Goal: Transaction & Acquisition: Purchase product/service

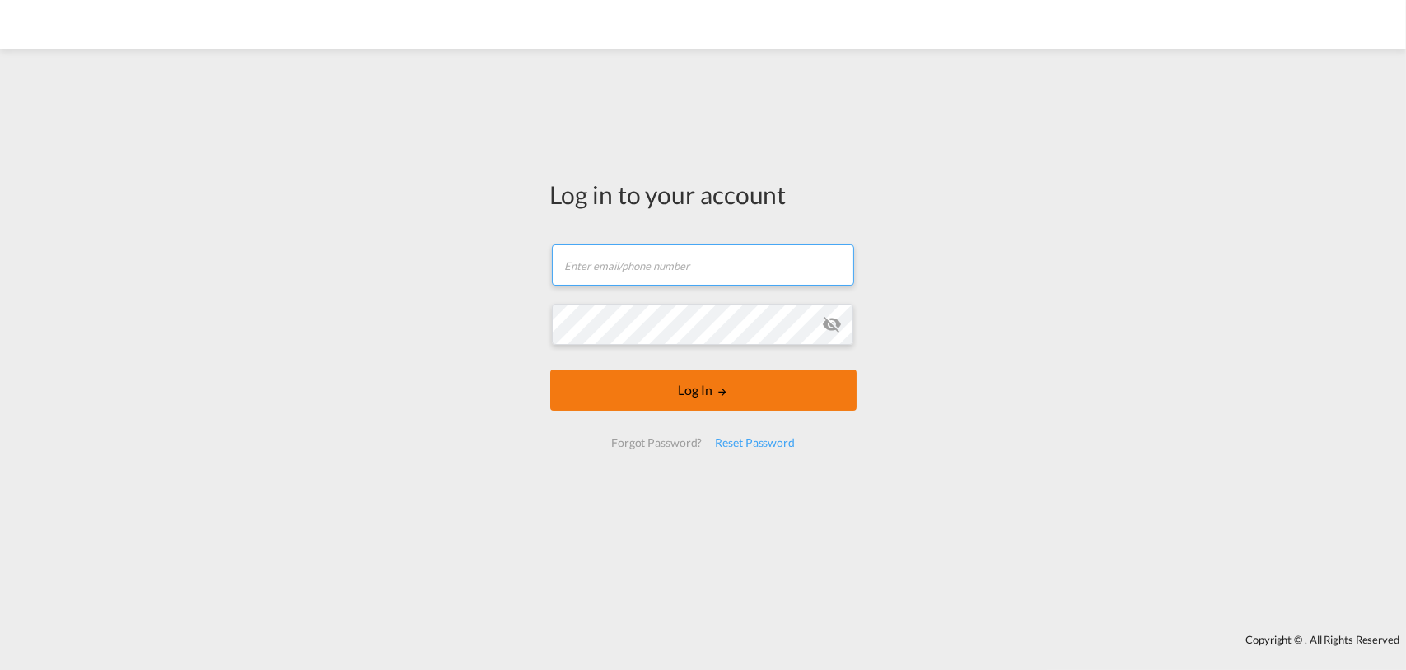
type input "[EMAIL_ADDRESS][DOMAIN_NAME]"
click at [633, 395] on button "Log In" at bounding box center [703, 390] width 306 height 41
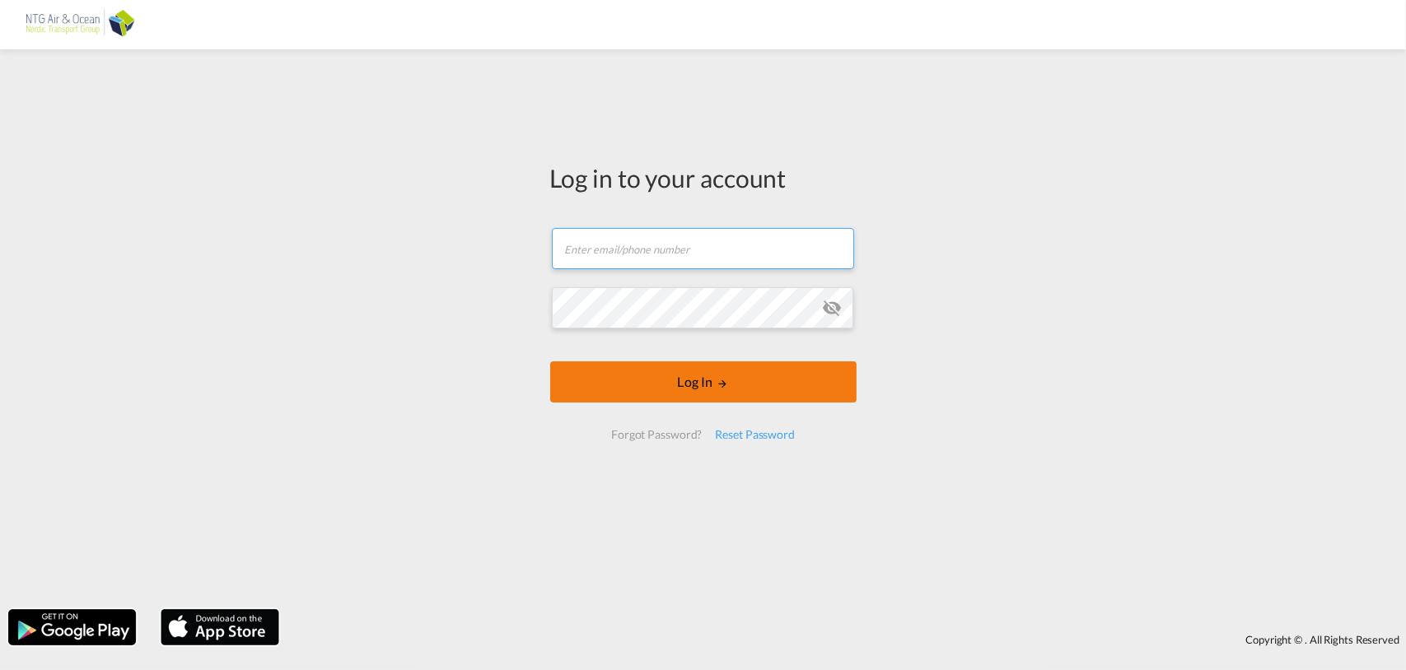
type input "[EMAIL_ADDRESS][DOMAIN_NAME]"
click at [716, 373] on button "Log In" at bounding box center [703, 382] width 306 height 41
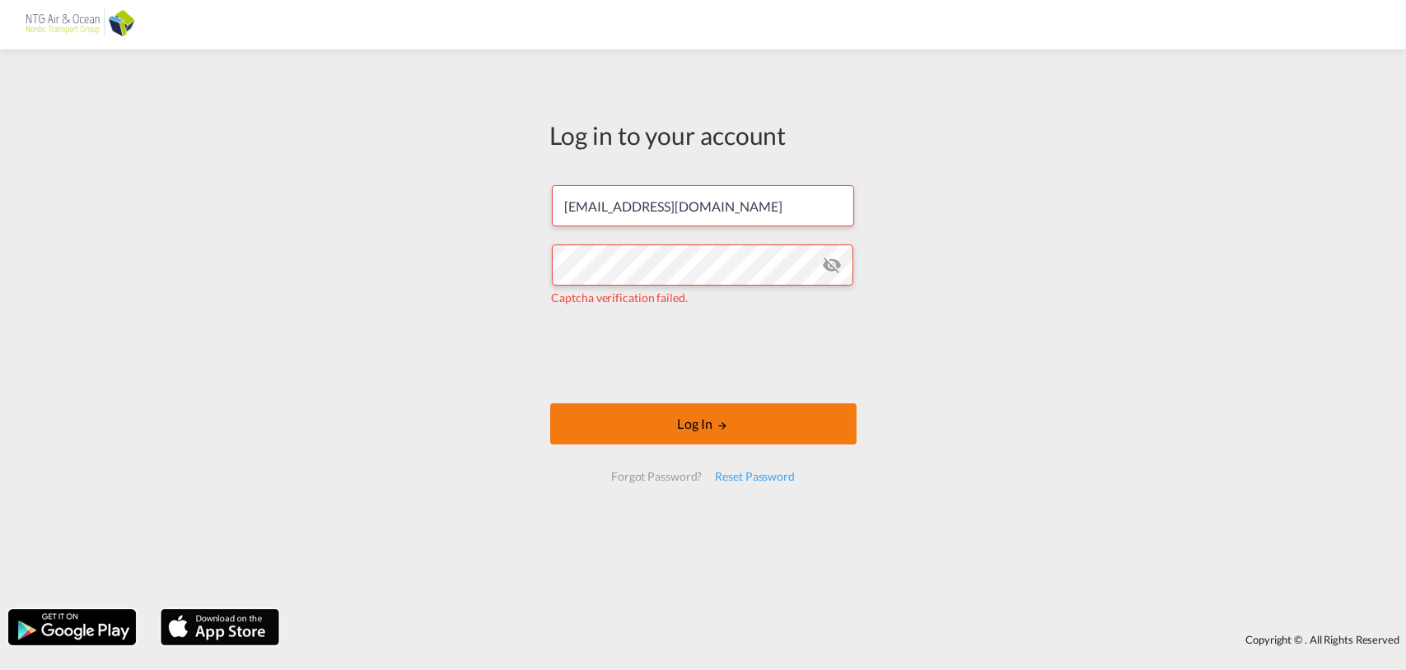
click at [670, 437] on button "Log In" at bounding box center [703, 424] width 306 height 41
click at [702, 432] on button "Log In" at bounding box center [703, 424] width 306 height 41
click at [683, 427] on button "Log In" at bounding box center [703, 424] width 306 height 41
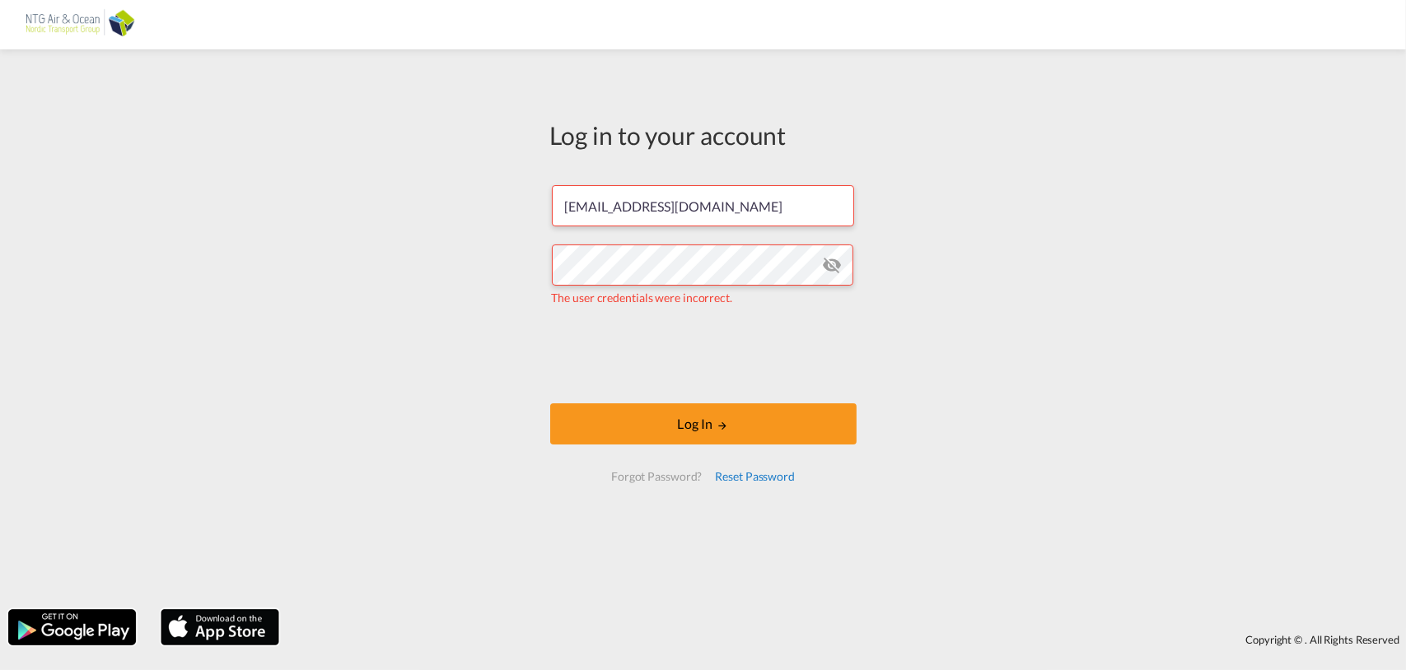
click at [740, 475] on div "Reset Password" at bounding box center [754, 477] width 93 height 30
click at [740, 475] on div "Log in to your account kti@ntgairocean.com The user credentials were incorrect.…" at bounding box center [703, 308] width 331 height 501
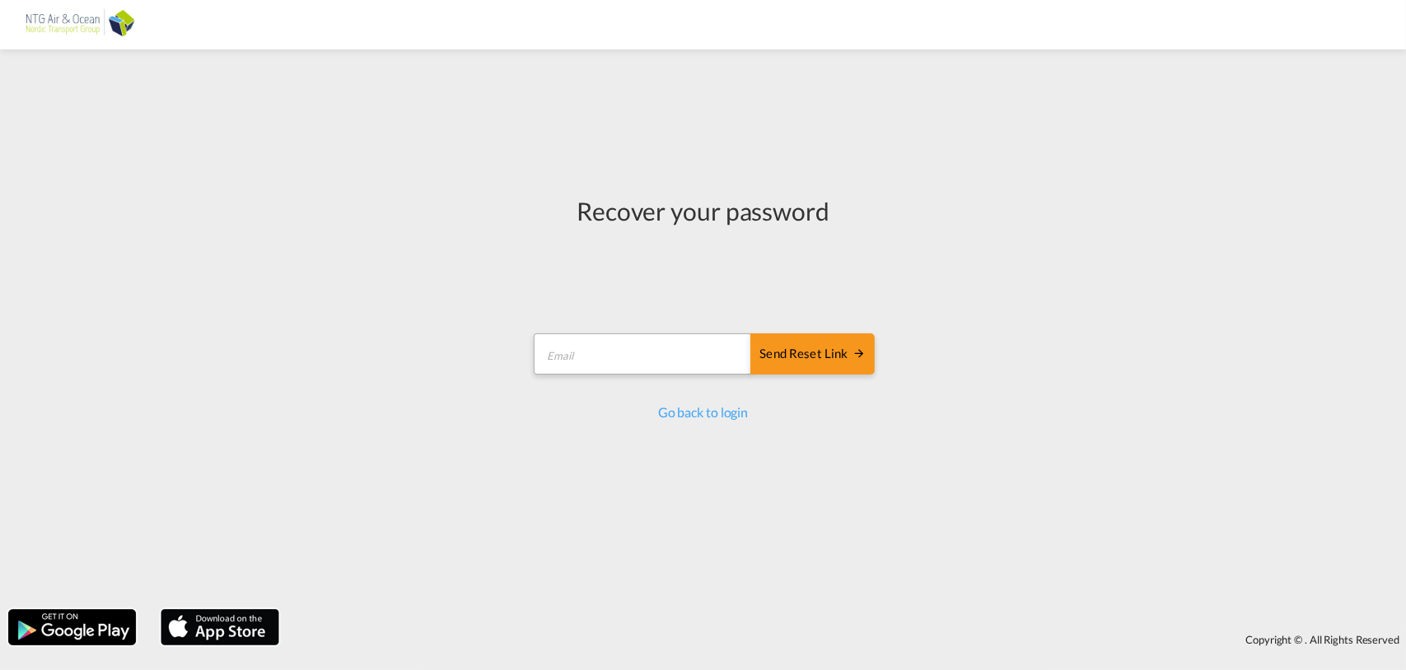
click at [580, 327] on form "Send reset link Email field is required Send reset link" at bounding box center [702, 356] width 343 height 78
drag, startPoint x: 580, startPoint y: 327, endPoint x: 635, endPoint y: 351, distance: 60.1
click at [635, 351] on input "email" at bounding box center [643, 354] width 218 height 41
type input "kti@ntgairocean.com"
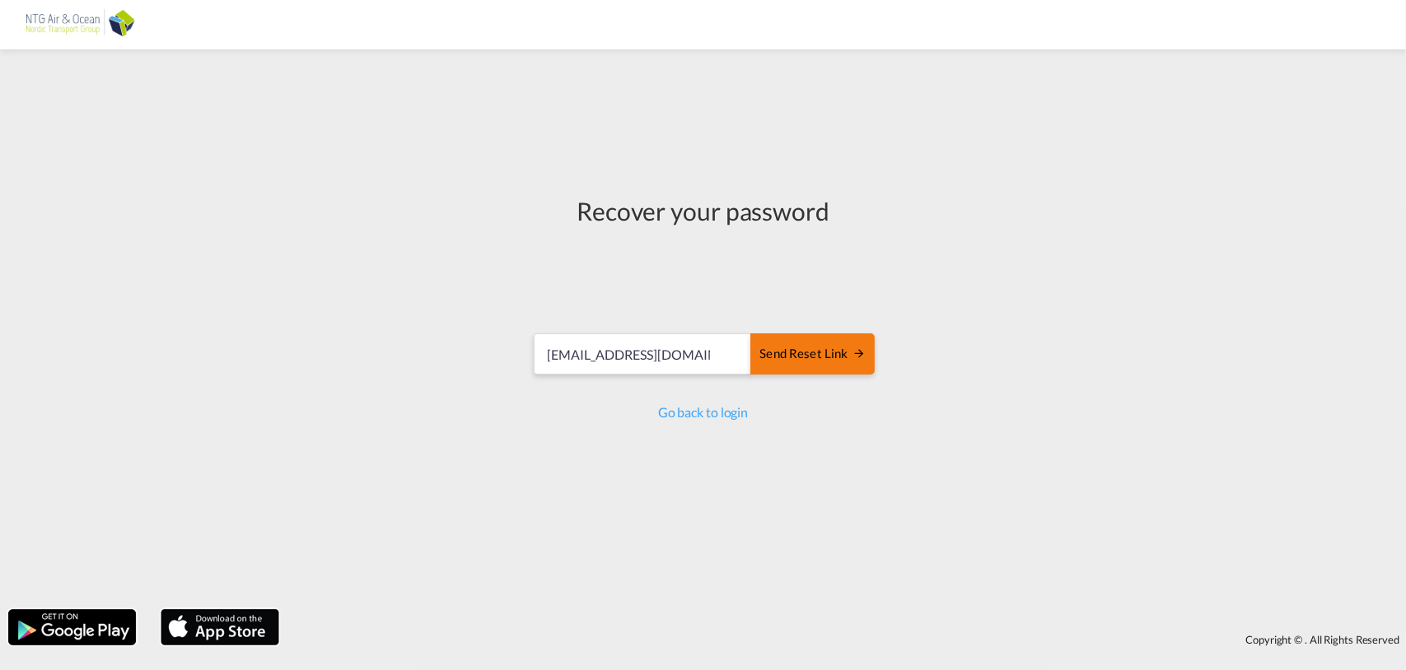
click at [778, 346] on div "Send reset link" at bounding box center [811, 354] width 105 height 19
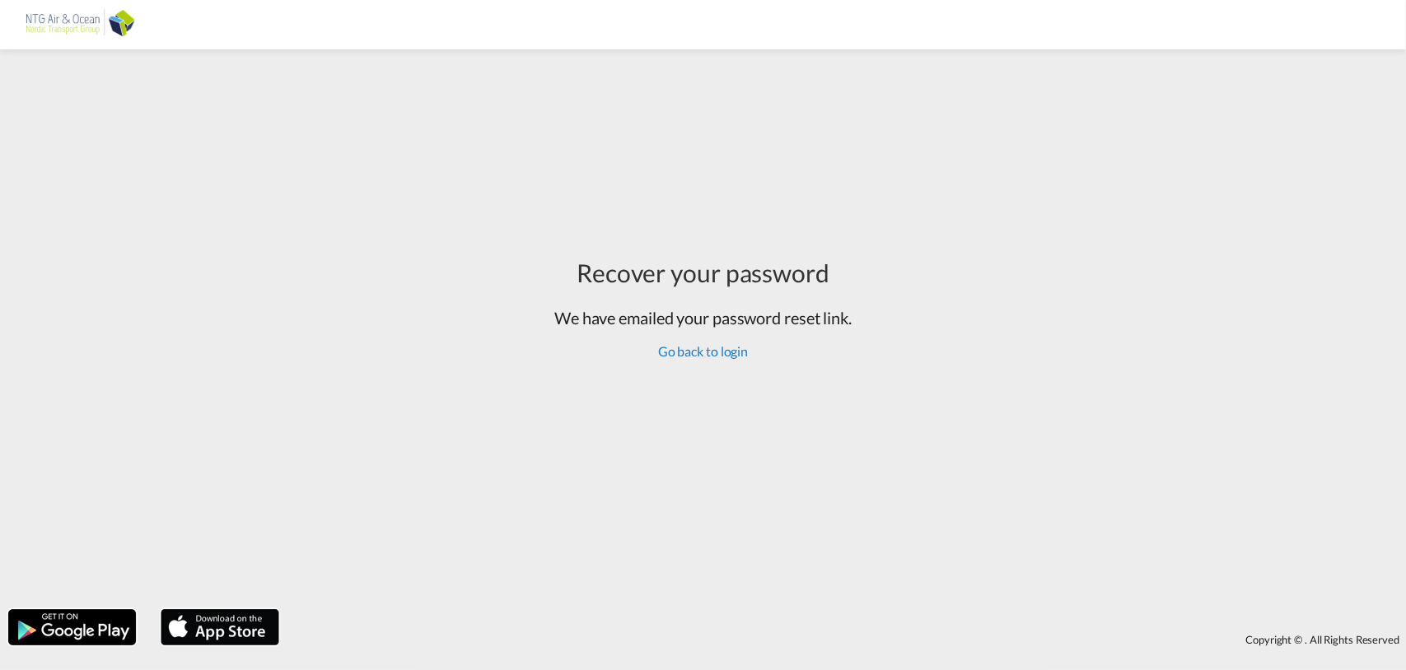
click at [685, 356] on link "Go back to login" at bounding box center [703, 351] width 90 height 16
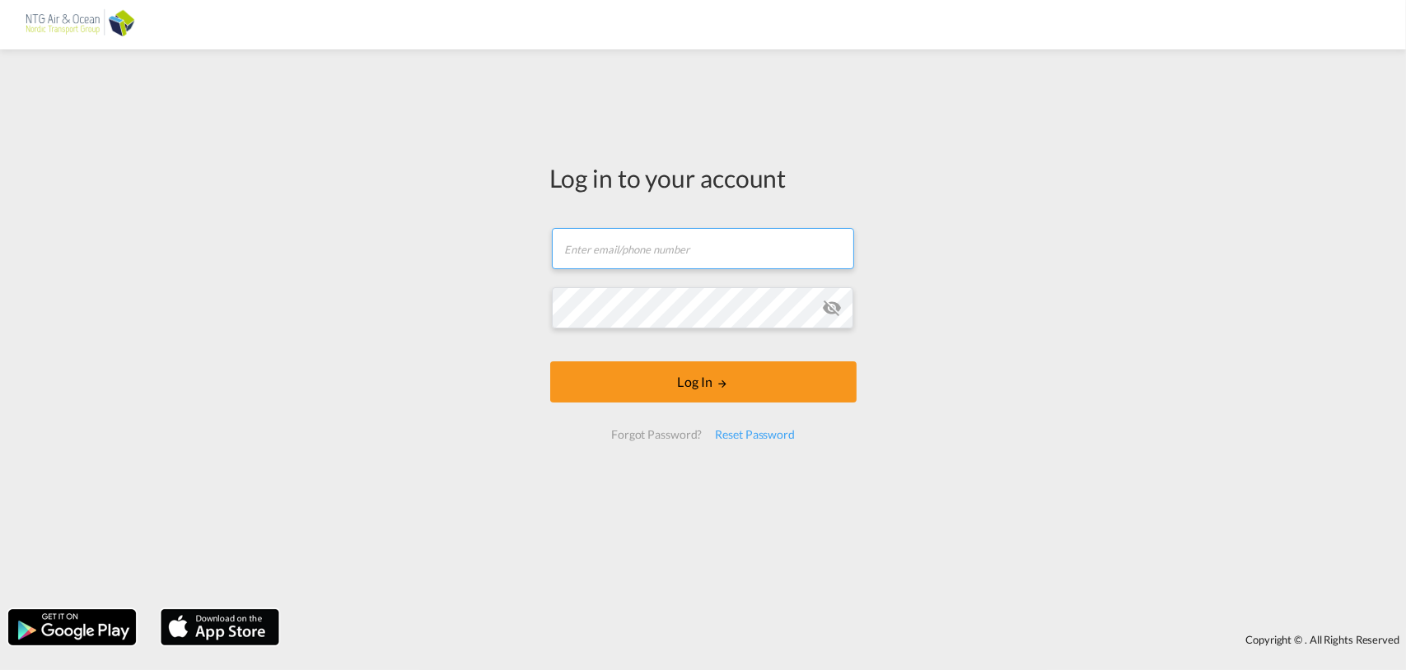
type input "[EMAIL_ADDRESS][DOMAIN_NAME]"
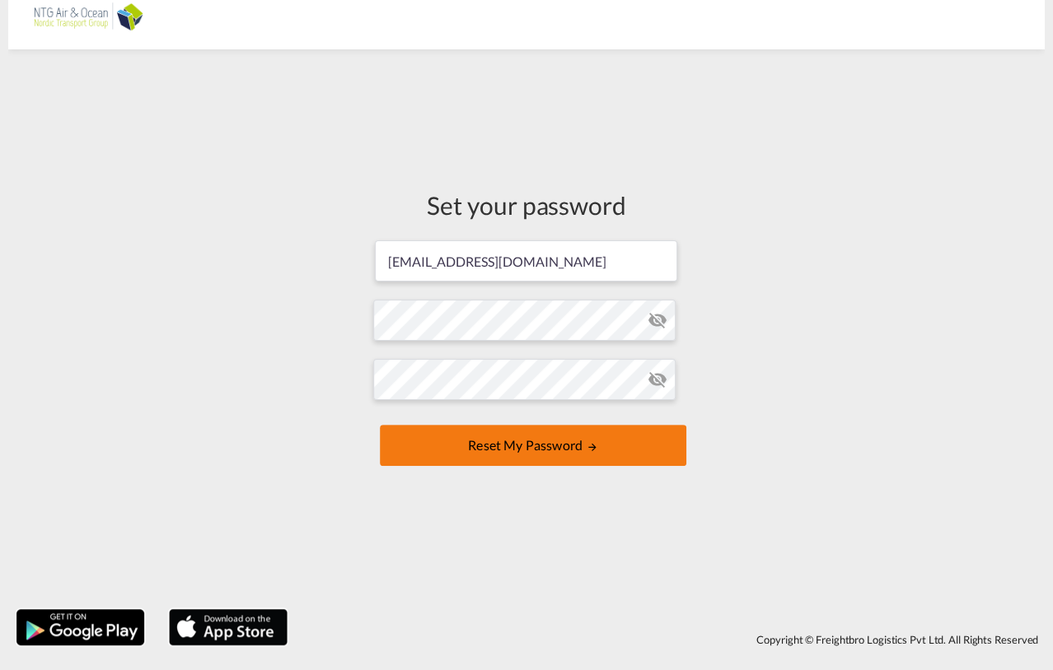
click at [492, 441] on button "Reset my password" at bounding box center [533, 445] width 306 height 41
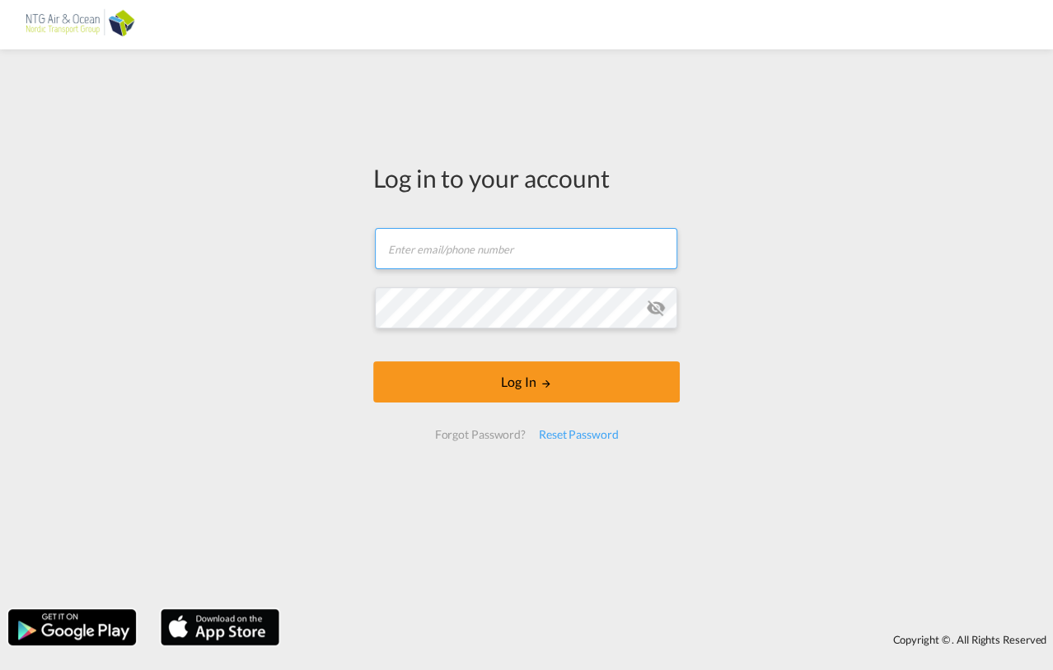
type input "[EMAIL_ADDRESS][DOMAIN_NAME]"
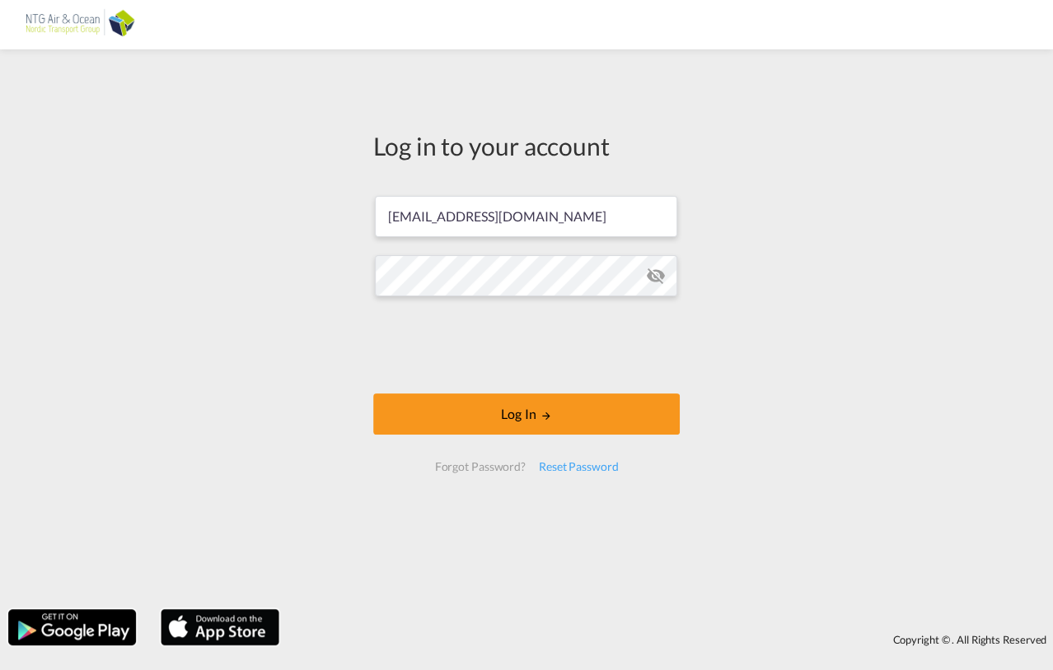
click at [656, 274] on md-icon "icon-eye-off" at bounding box center [656, 276] width 20 height 20
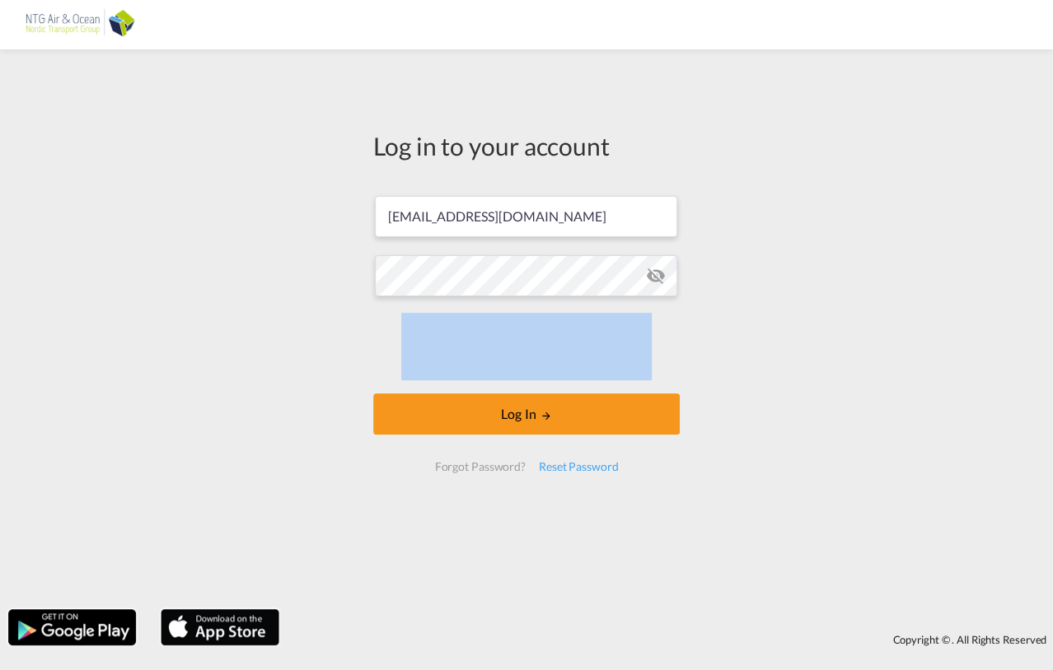
click at [656, 274] on md-icon "icon-eye-off" at bounding box center [656, 276] width 20 height 20
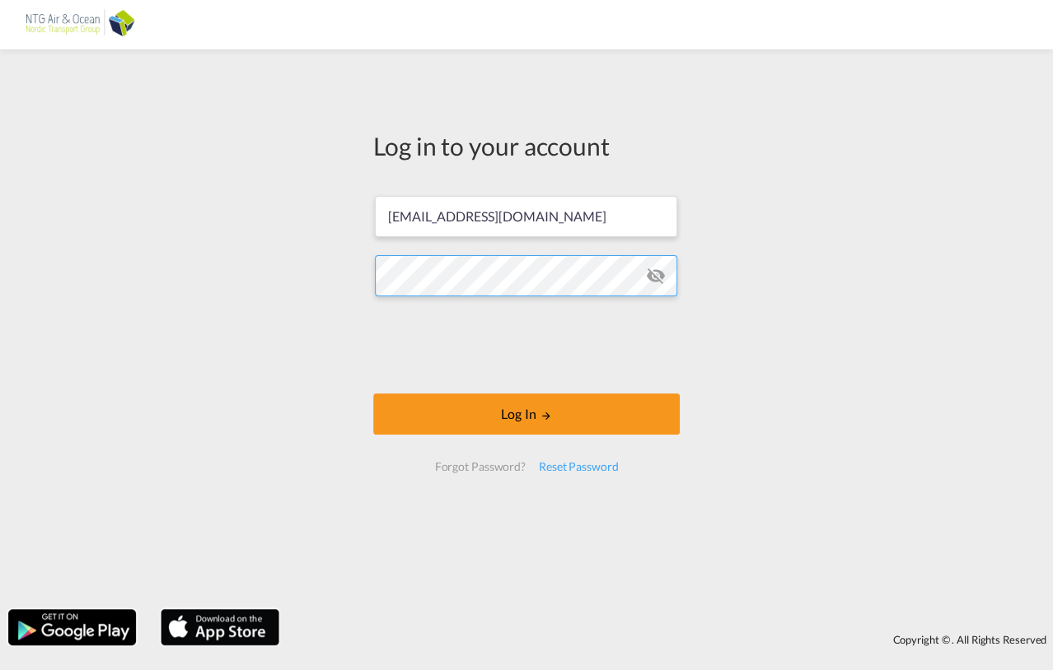
click at [253, 256] on div "Log in to your account kti@ntgairocean.com Log In Forgot Password? Reset Passwo…" at bounding box center [526, 330] width 1053 height 544
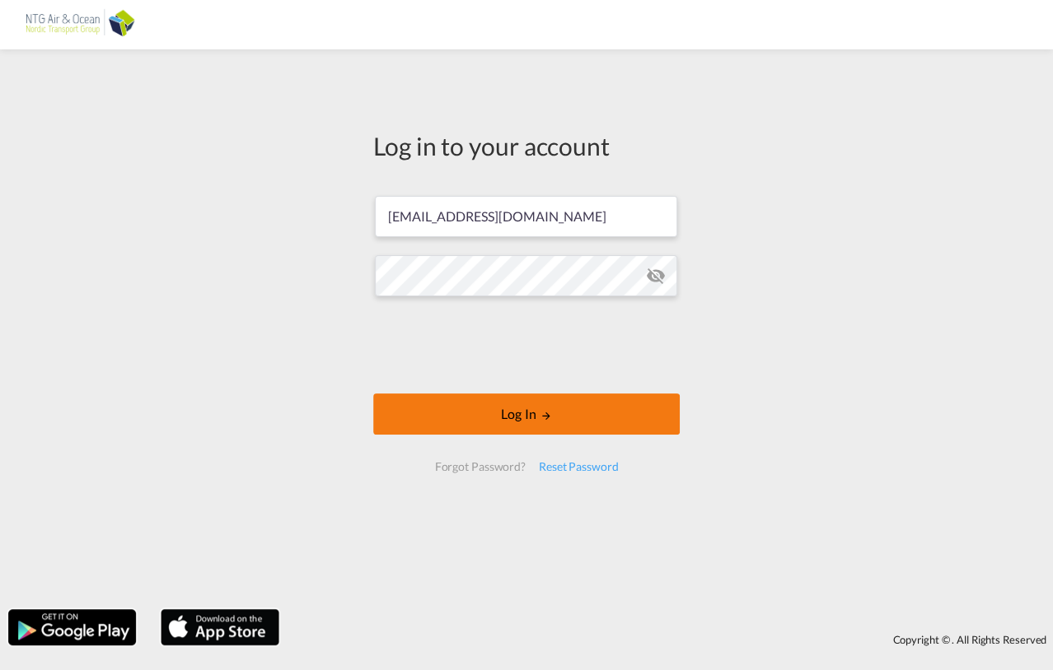
click at [460, 421] on button "Log In" at bounding box center [526, 414] width 306 height 41
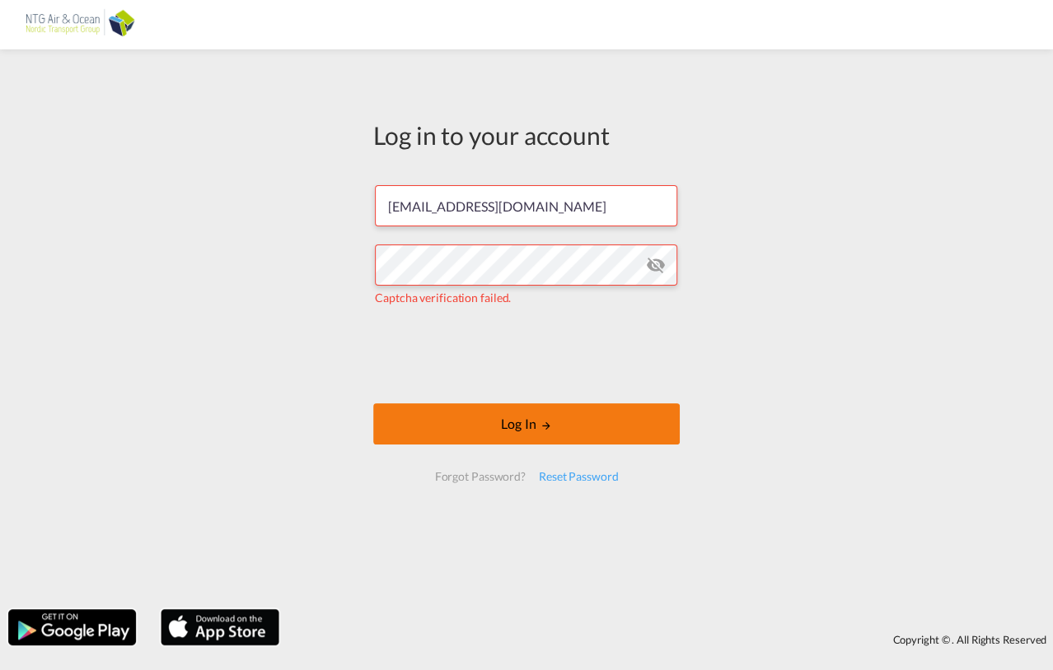
click at [486, 434] on button "Log In" at bounding box center [526, 424] width 306 height 41
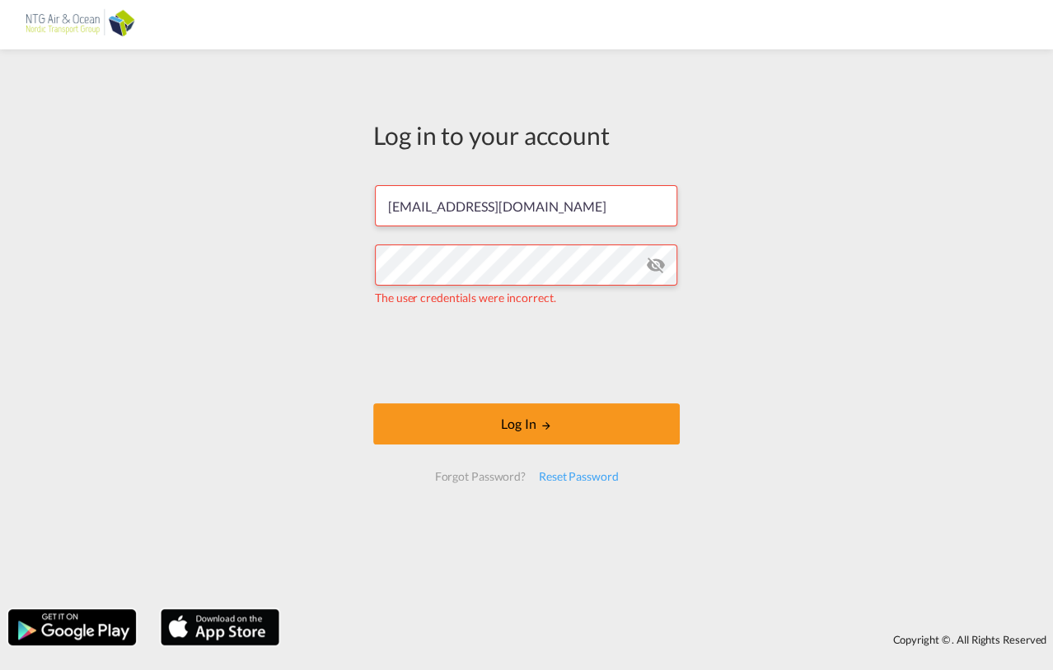
click at [659, 263] on md-icon "icon-eye-off" at bounding box center [656, 265] width 20 height 20
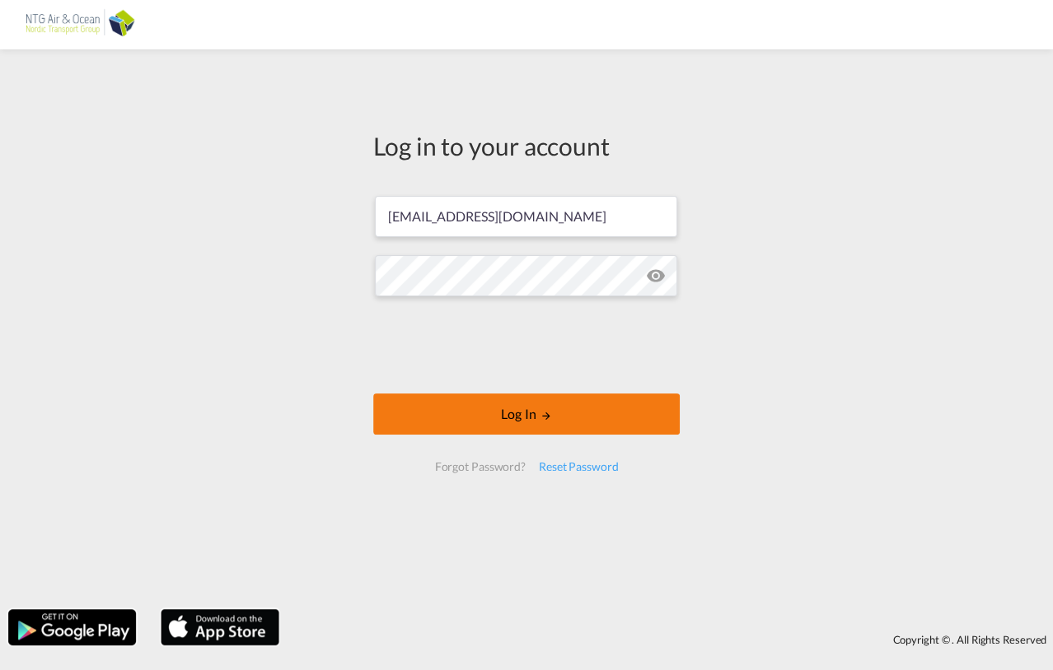
click at [535, 418] on button "Log In" at bounding box center [526, 414] width 306 height 41
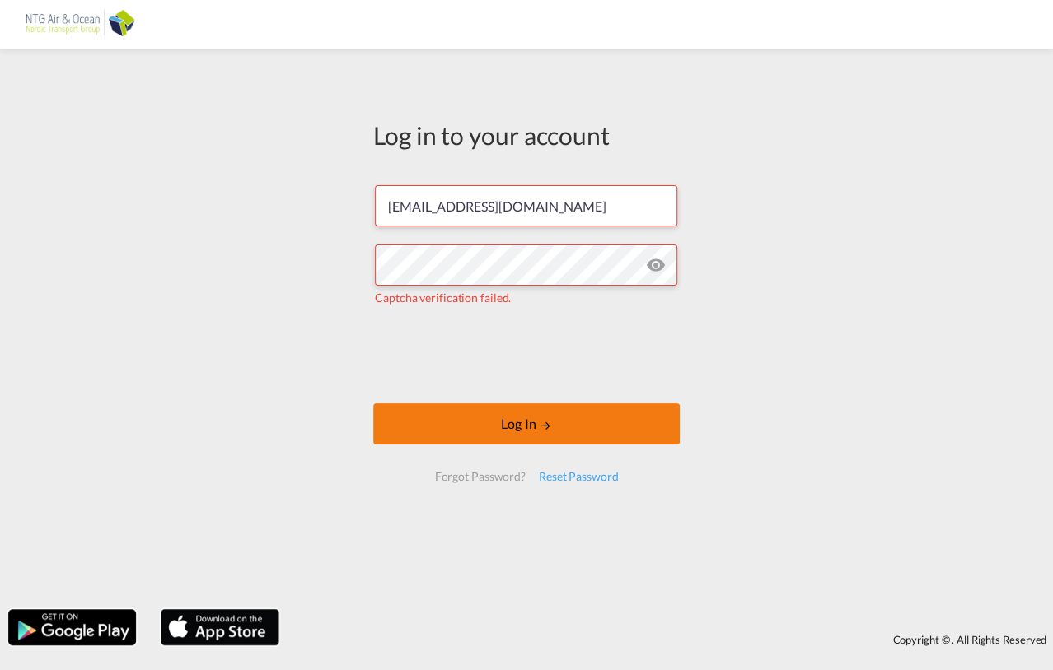
click at [470, 427] on button "Log In" at bounding box center [526, 424] width 306 height 41
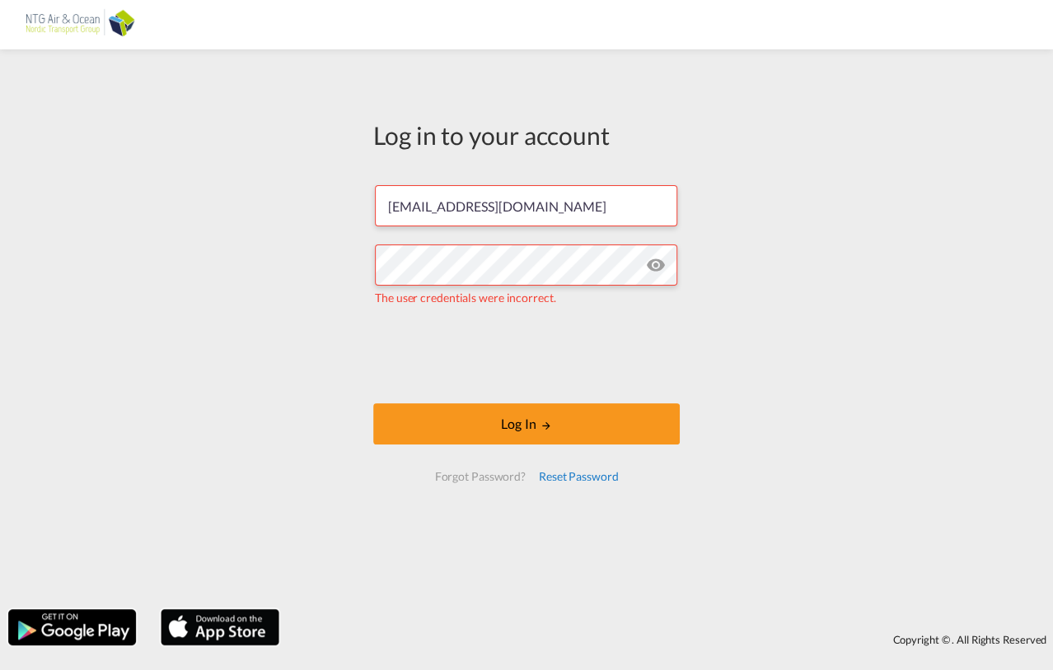
click at [556, 476] on div "Reset Password" at bounding box center [578, 477] width 93 height 30
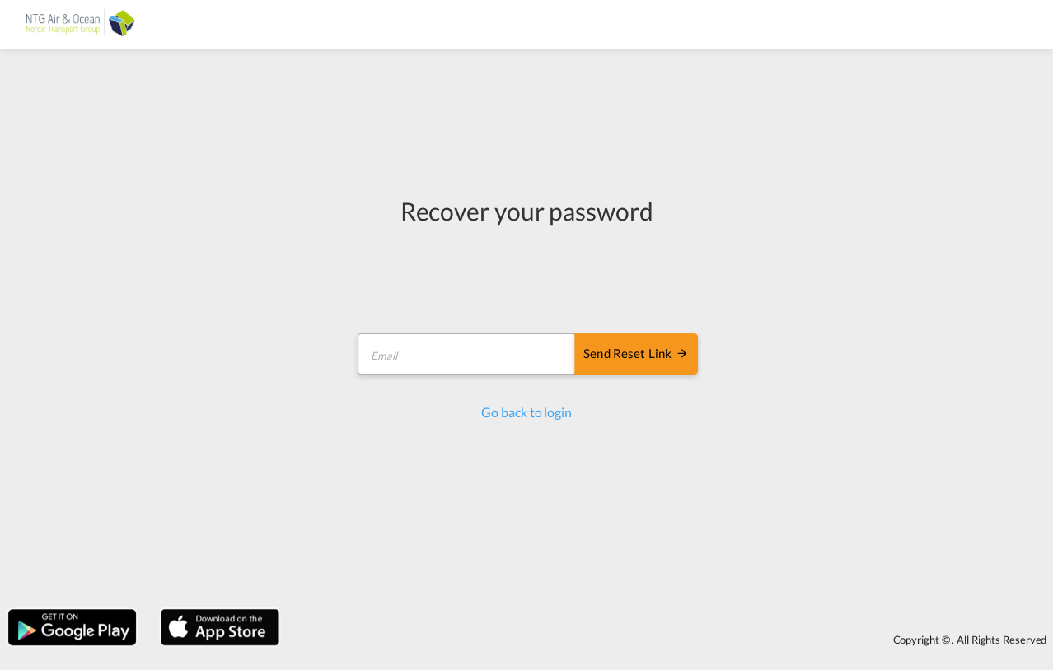
click at [477, 313] on div "Recover your password Send reset link Email field is required Send reset link G…" at bounding box center [526, 308] width 343 height 228
click at [419, 365] on input "email" at bounding box center [466, 354] width 218 height 41
type input "[EMAIL_ADDRESS][DOMAIN_NAME]"
click at [606, 351] on div "Send reset link" at bounding box center [635, 354] width 105 height 19
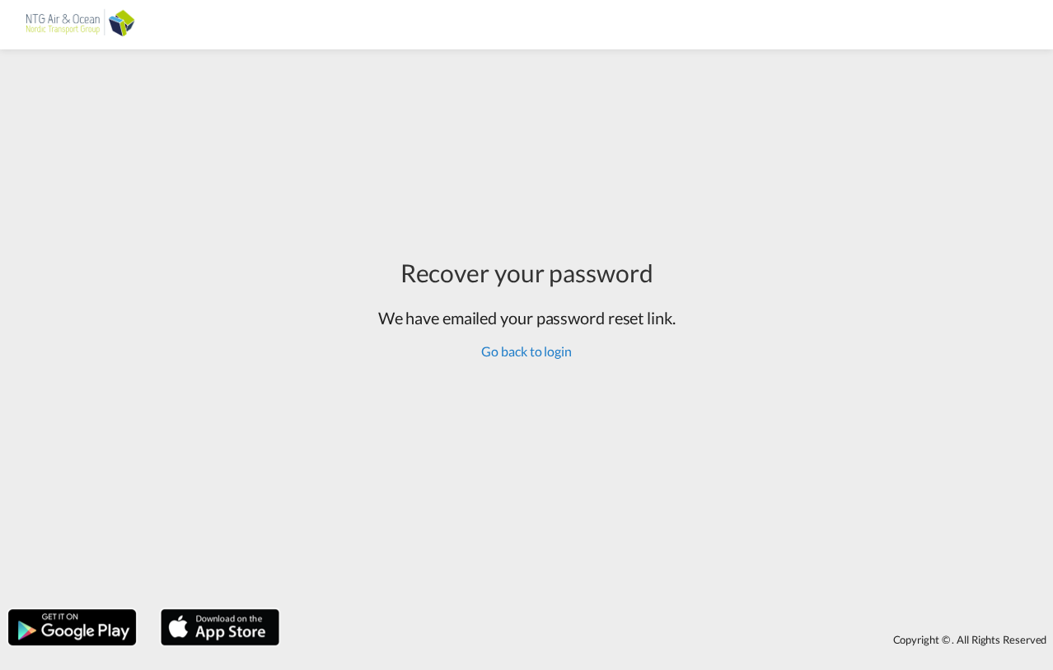
click at [525, 356] on link "Go back to login" at bounding box center [526, 351] width 90 height 16
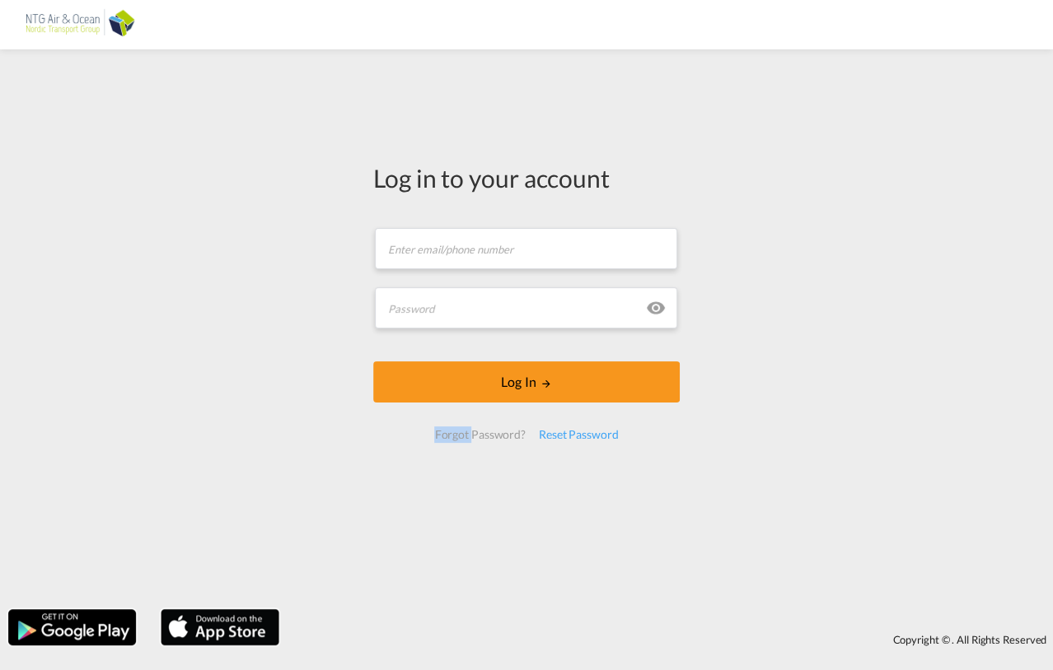
click at [525, 356] on form "Email field is required Password field is required Log In Forgot Password? Rese…" at bounding box center [526, 334] width 306 height 245
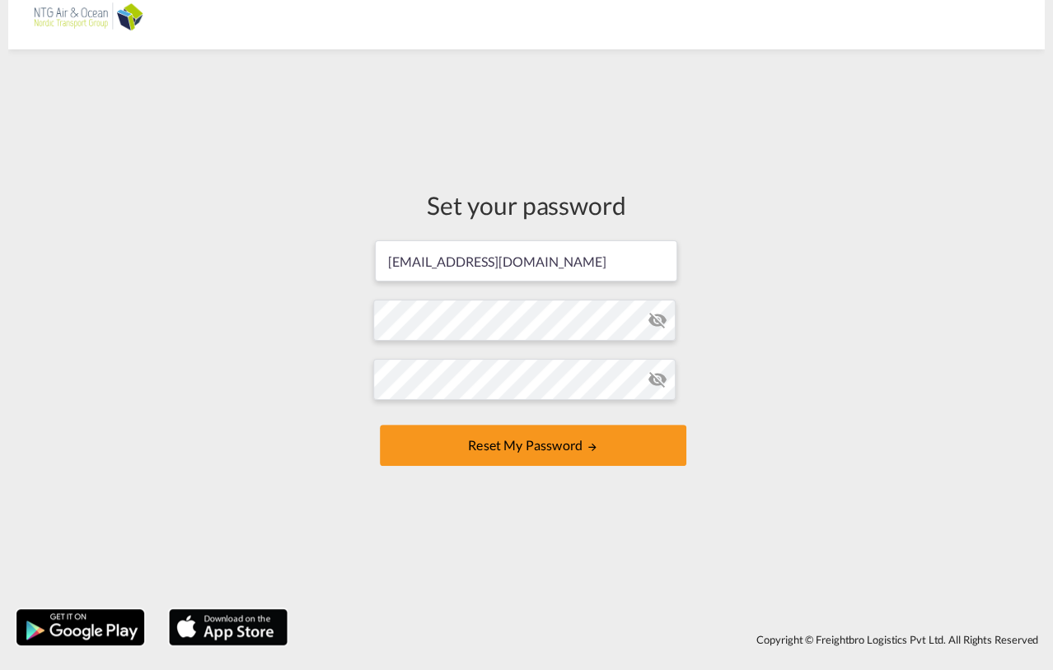
click at [659, 319] on md-icon "icon-eye-off" at bounding box center [657, 321] width 20 height 20
click at [751, 385] on div "Set your password [EMAIL_ADDRESS][DOMAIN_NAME] Password must contain the follow…" at bounding box center [526, 330] width 1036 height 544
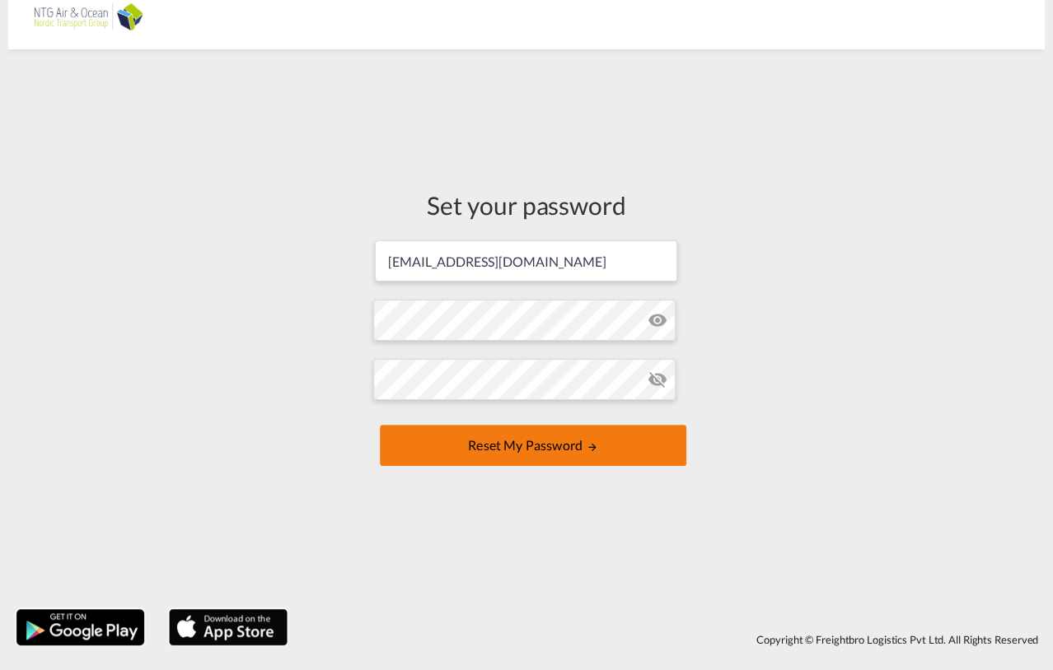
click at [544, 437] on button "Reset my password" at bounding box center [533, 445] width 306 height 41
click at [534, 447] on button "Reset my password" at bounding box center [533, 445] width 306 height 41
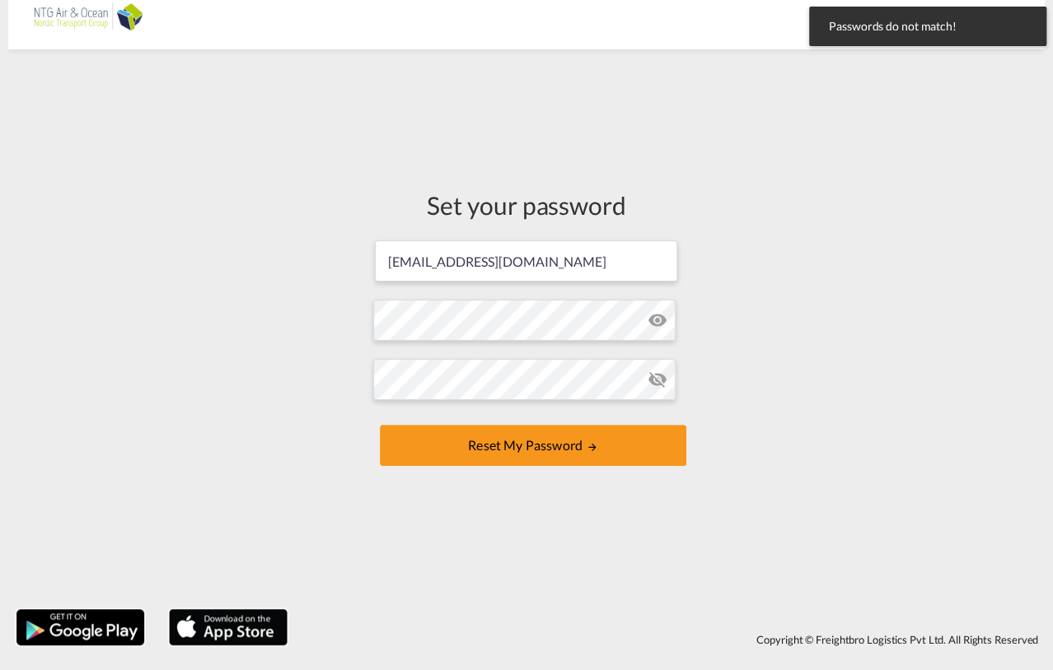
click at [873, 24] on span "Passwords do not match!" at bounding box center [928, 26] width 208 height 16
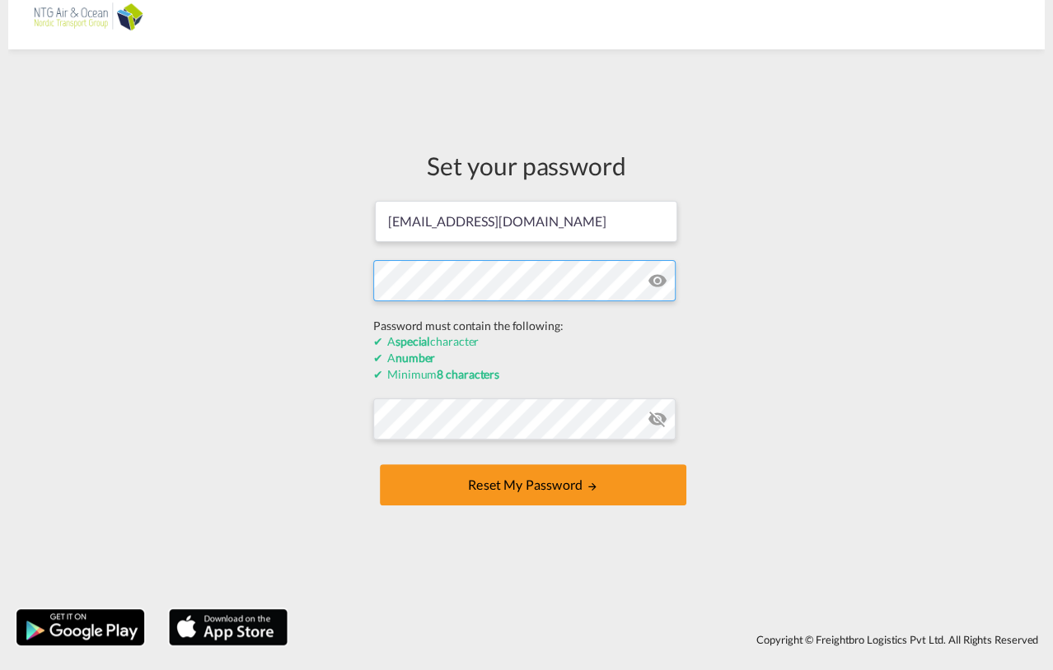
click at [496, 317] on form "kti@ntgairocean.com Password must contain the following: A special character A …" at bounding box center [526, 354] width 306 height 311
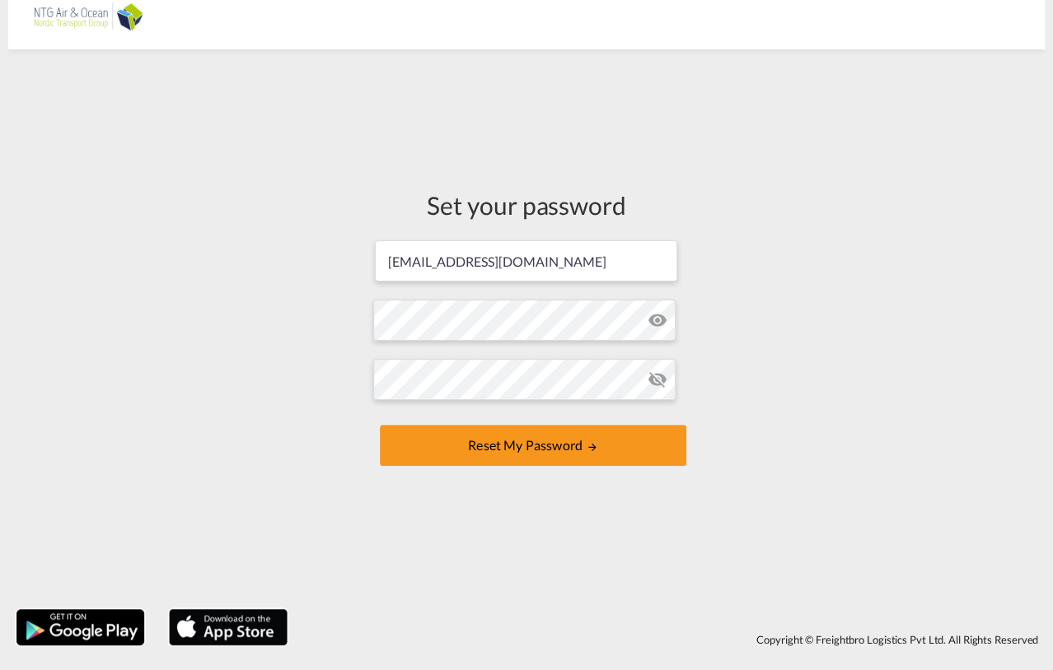
click at [761, 399] on div "Set your password kti@ntgairocean.com Password must contain the following: A sp…" at bounding box center [526, 330] width 1036 height 544
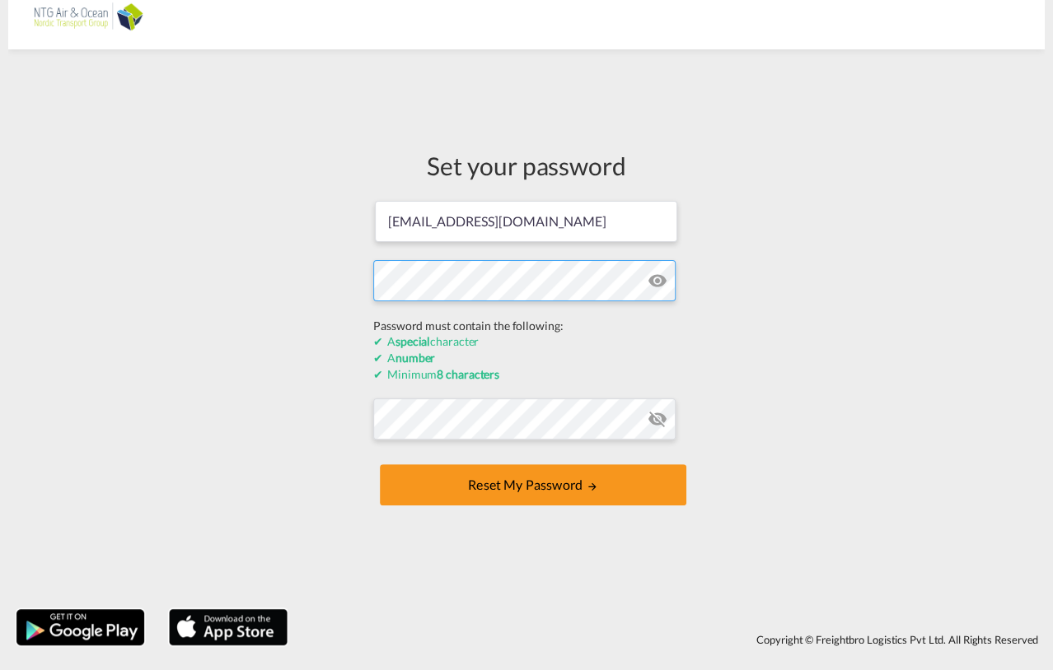
click at [335, 308] on div "Set your password kti@ntgairocean.com Password must contain the following: A sp…" at bounding box center [526, 330] width 1036 height 544
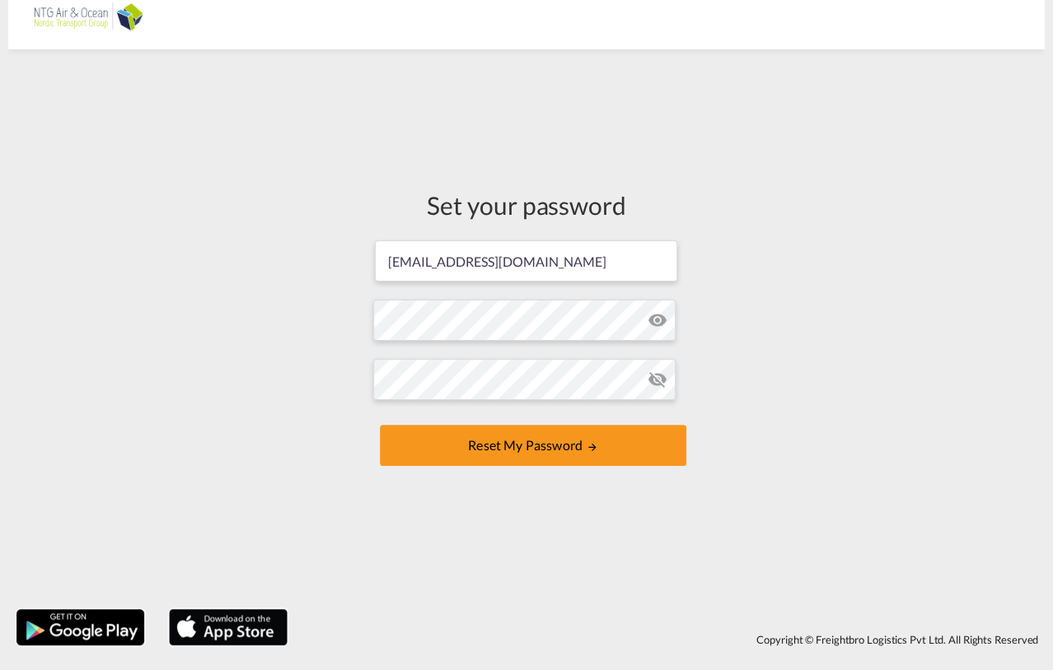
click at [792, 448] on div "Set your password kti@ntgairocean.com Password must contain the following: A sp…" at bounding box center [526, 330] width 1036 height 544
click at [658, 381] on md-icon "icon-eye-off" at bounding box center [657, 380] width 20 height 20
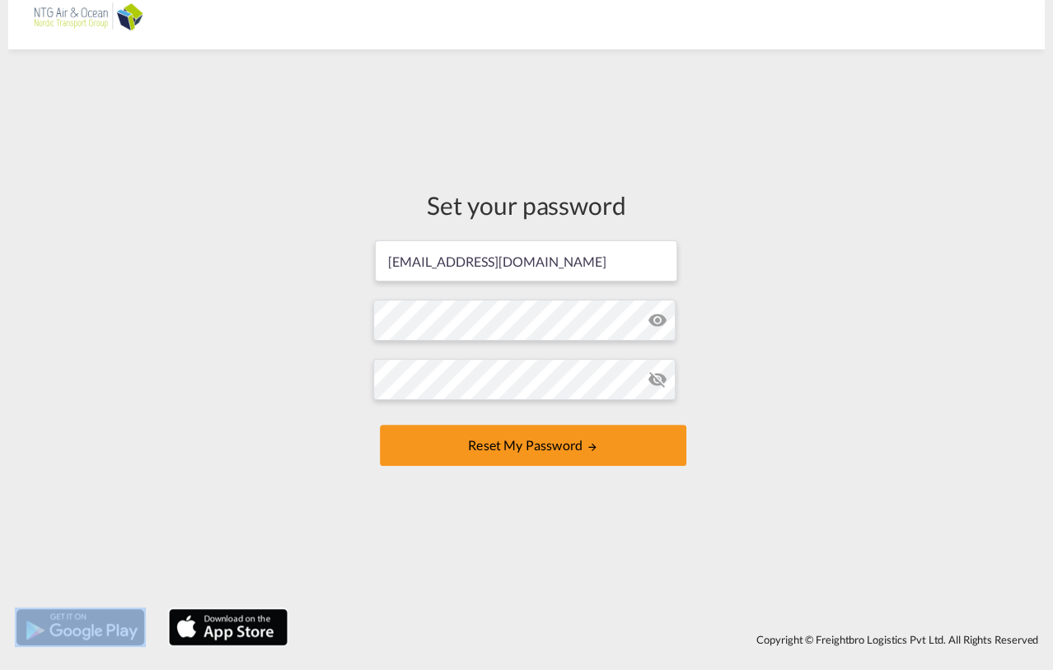
click at [658, 381] on md-icon "icon-eye-off" at bounding box center [657, 380] width 20 height 20
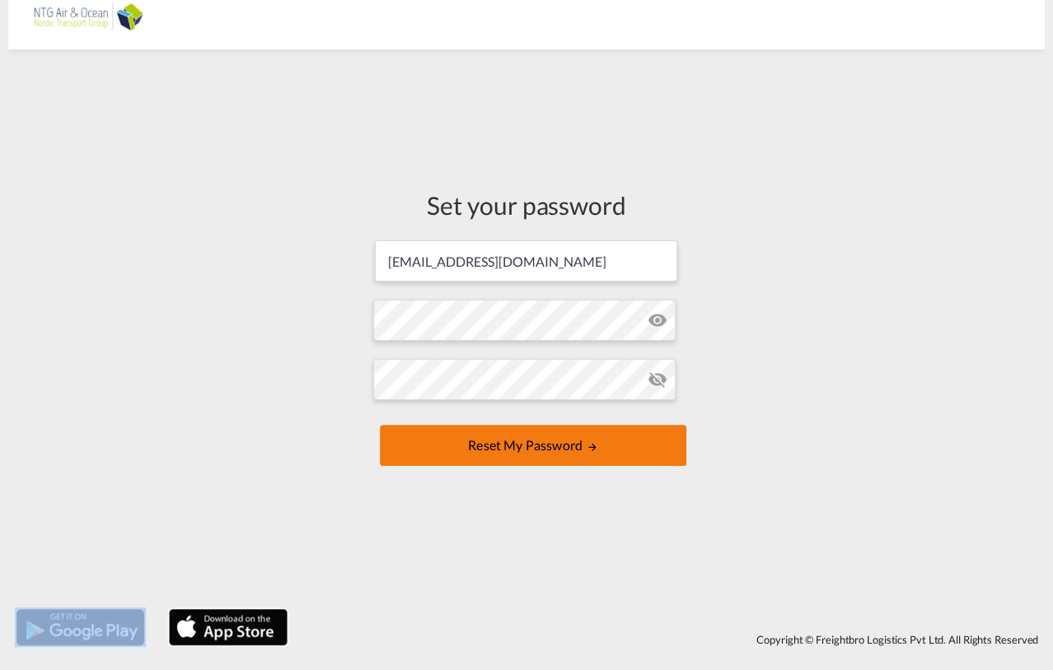
click at [477, 446] on button "Reset my password" at bounding box center [533, 445] width 306 height 41
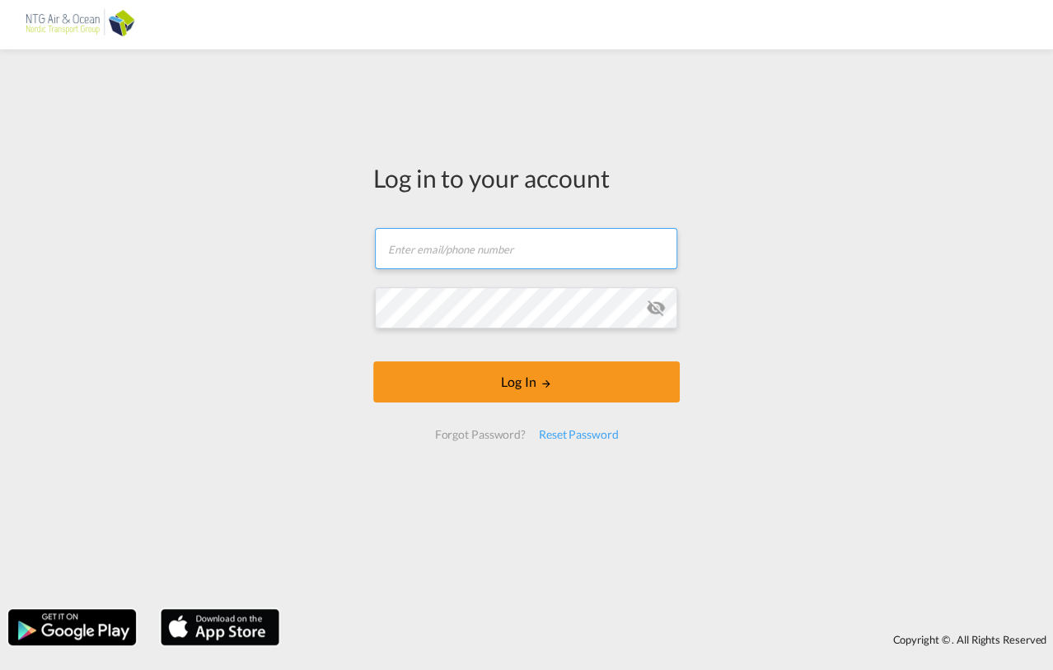
type input "[EMAIL_ADDRESS][DOMAIN_NAME]"
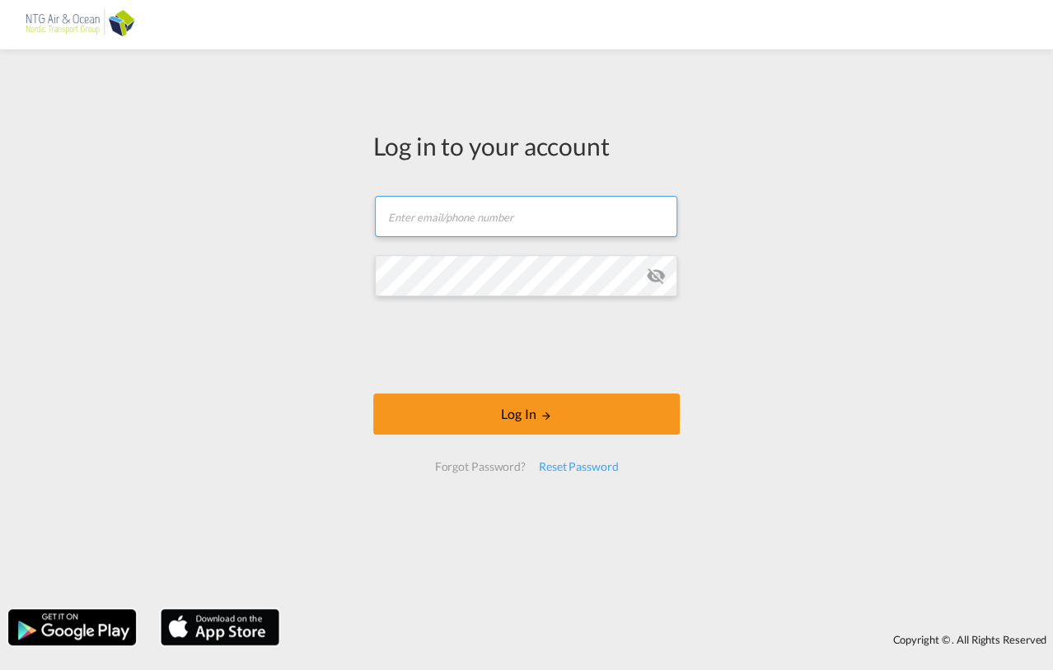
type input "[EMAIL_ADDRESS][DOMAIN_NAME]"
click at [657, 273] on md-icon "icon-eye-off" at bounding box center [656, 276] width 20 height 20
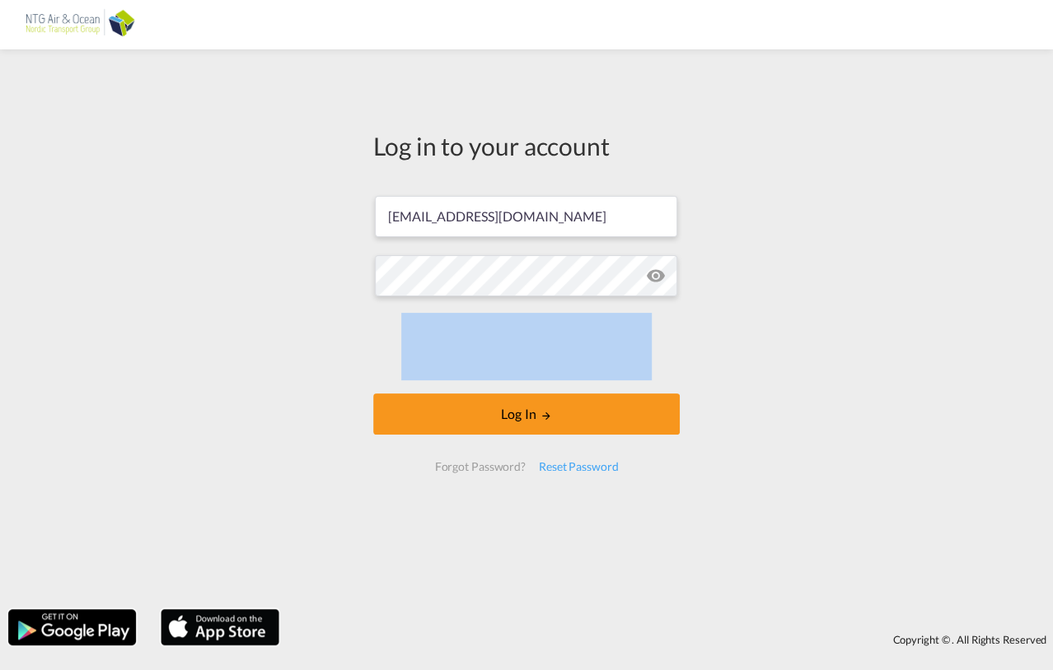
click at [657, 273] on md-icon "icon-eye-off" at bounding box center [656, 276] width 20 height 20
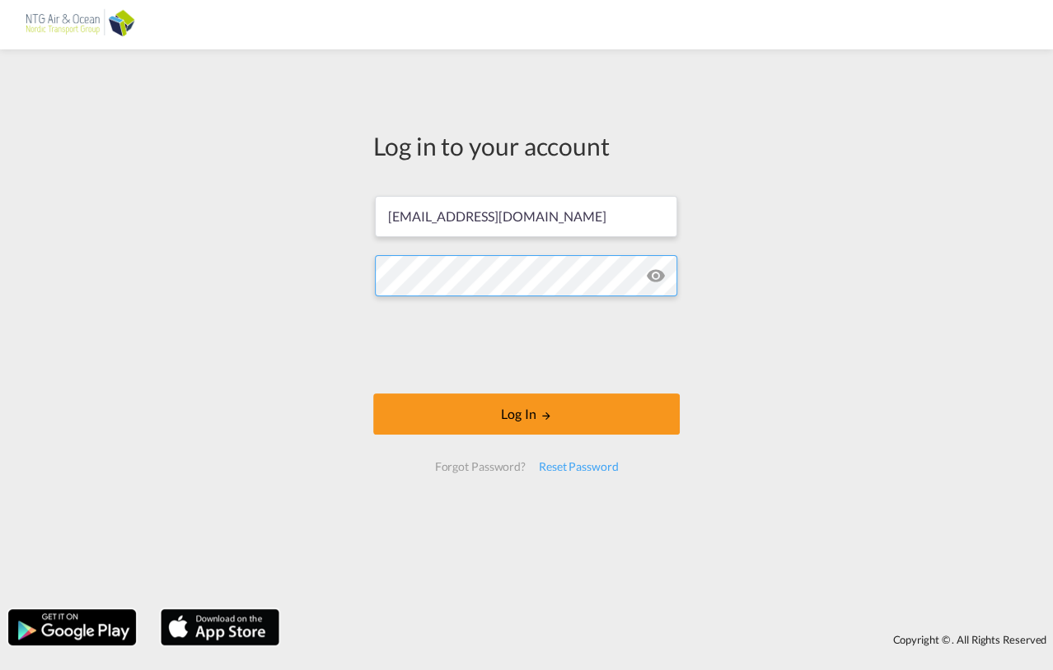
click at [240, 259] on div "Log in to your account kti@ntgairocean.com Log In Forgot Password? Reset Passwo…" at bounding box center [526, 330] width 1053 height 544
click at [361, 278] on div "Log in to your account kti@ntgairocean.com Log In Forgot Password? Reset Passwo…" at bounding box center [526, 308] width 331 height 501
click at [740, 329] on div "Log in to your account kti@ntgairocean.com Log In Forgot Password? Reset Passwo…" at bounding box center [526, 330] width 1053 height 544
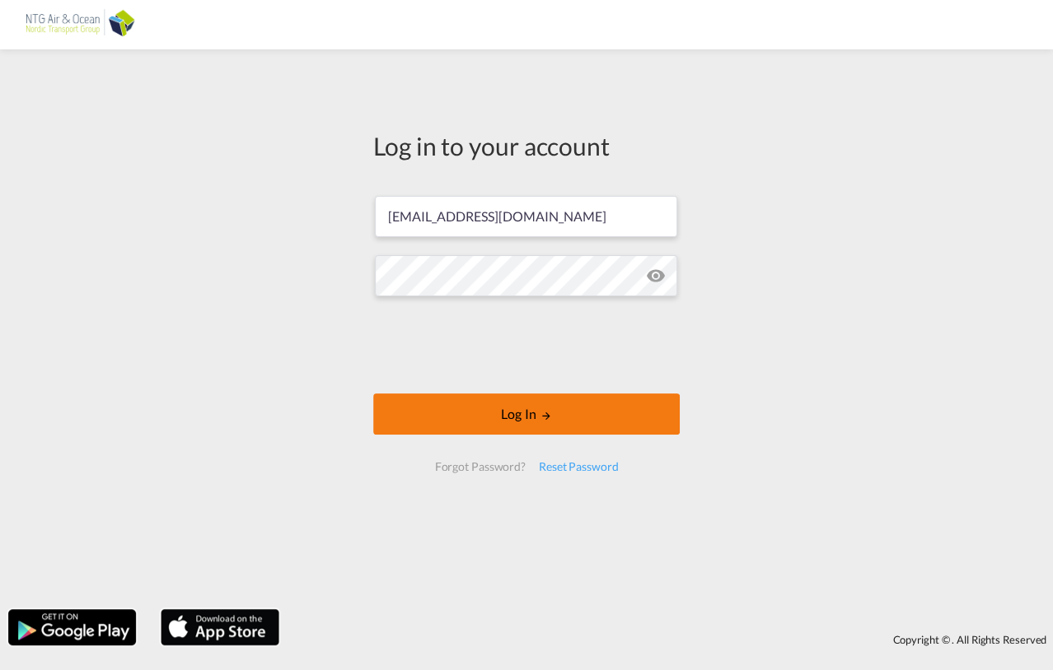
click at [484, 418] on button "Log In" at bounding box center [526, 414] width 306 height 41
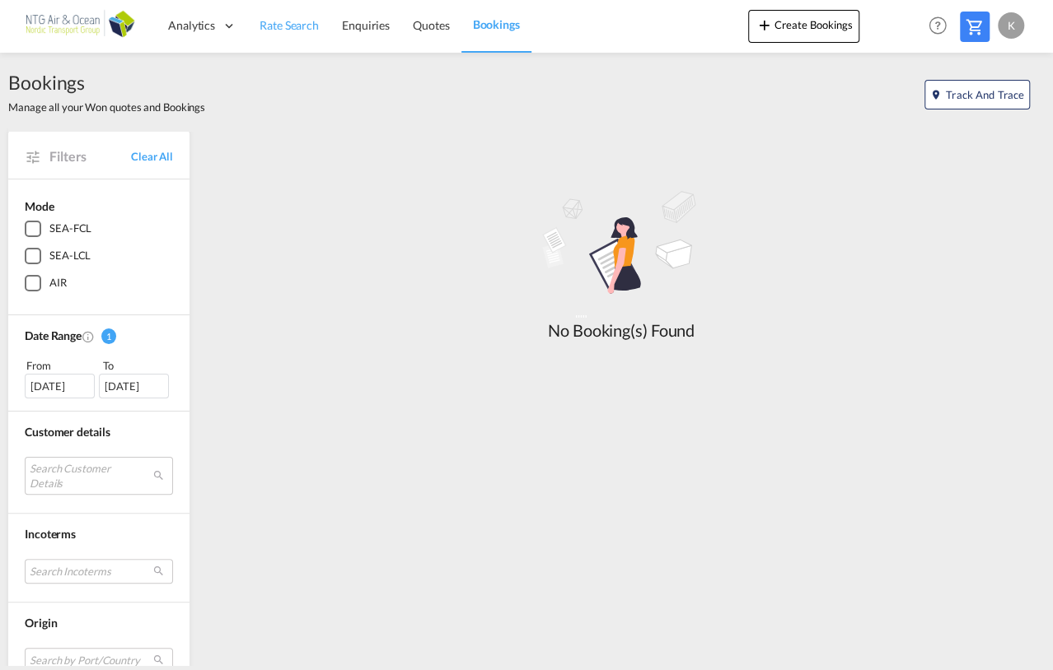
click at [276, 18] on span "Rate Search" at bounding box center [288, 25] width 59 height 14
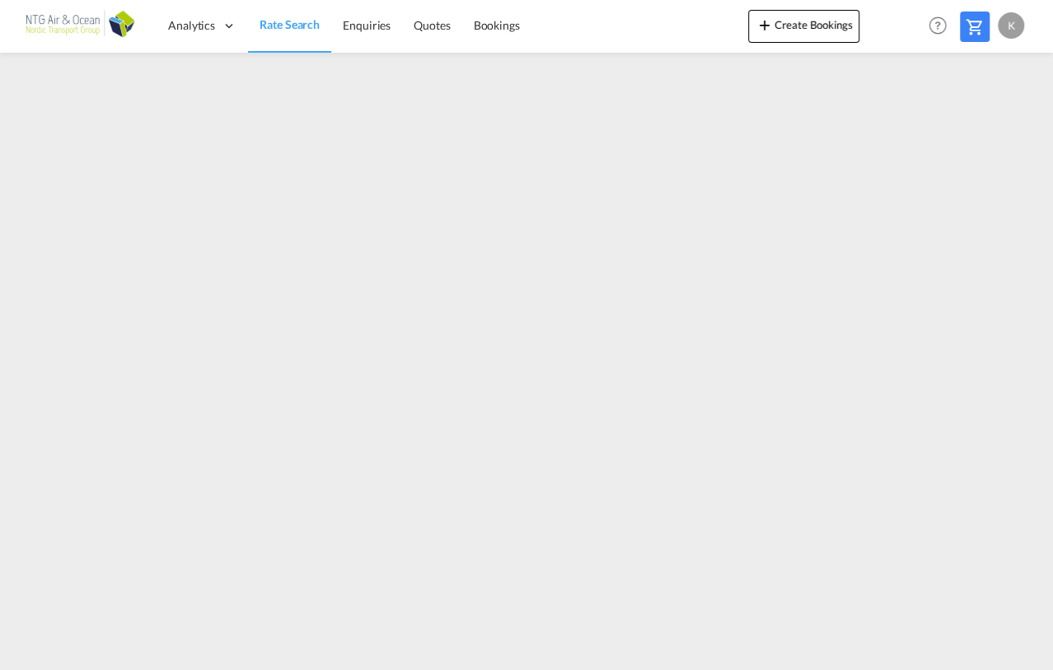
click at [264, 19] on span "Rate Search" at bounding box center [289, 24] width 60 height 14
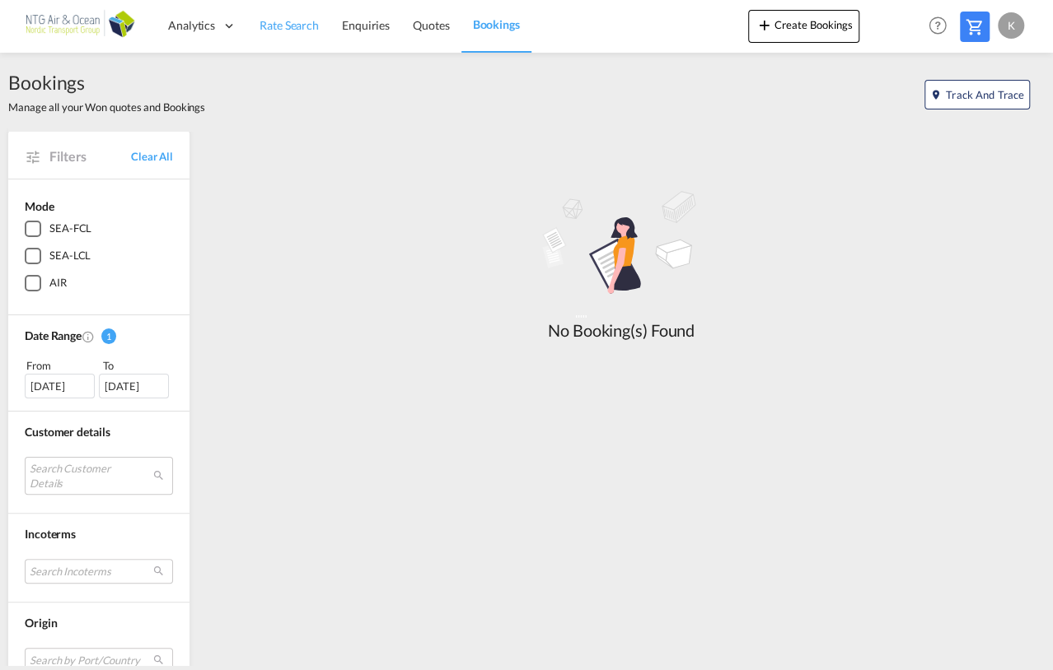
click at [271, 21] on span "Rate Search" at bounding box center [288, 25] width 59 height 14
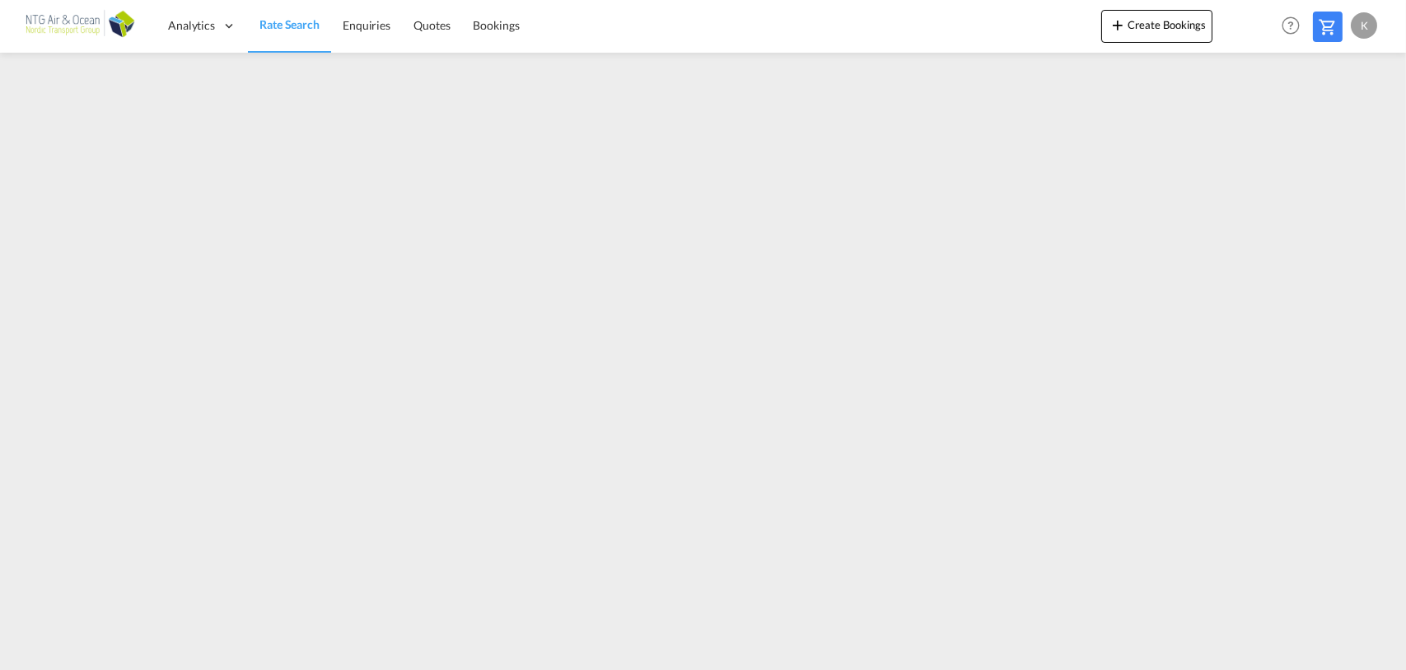
click at [279, 26] on span "Rate Search" at bounding box center [289, 24] width 60 height 14
